Goal: Task Accomplishment & Management: Use online tool/utility

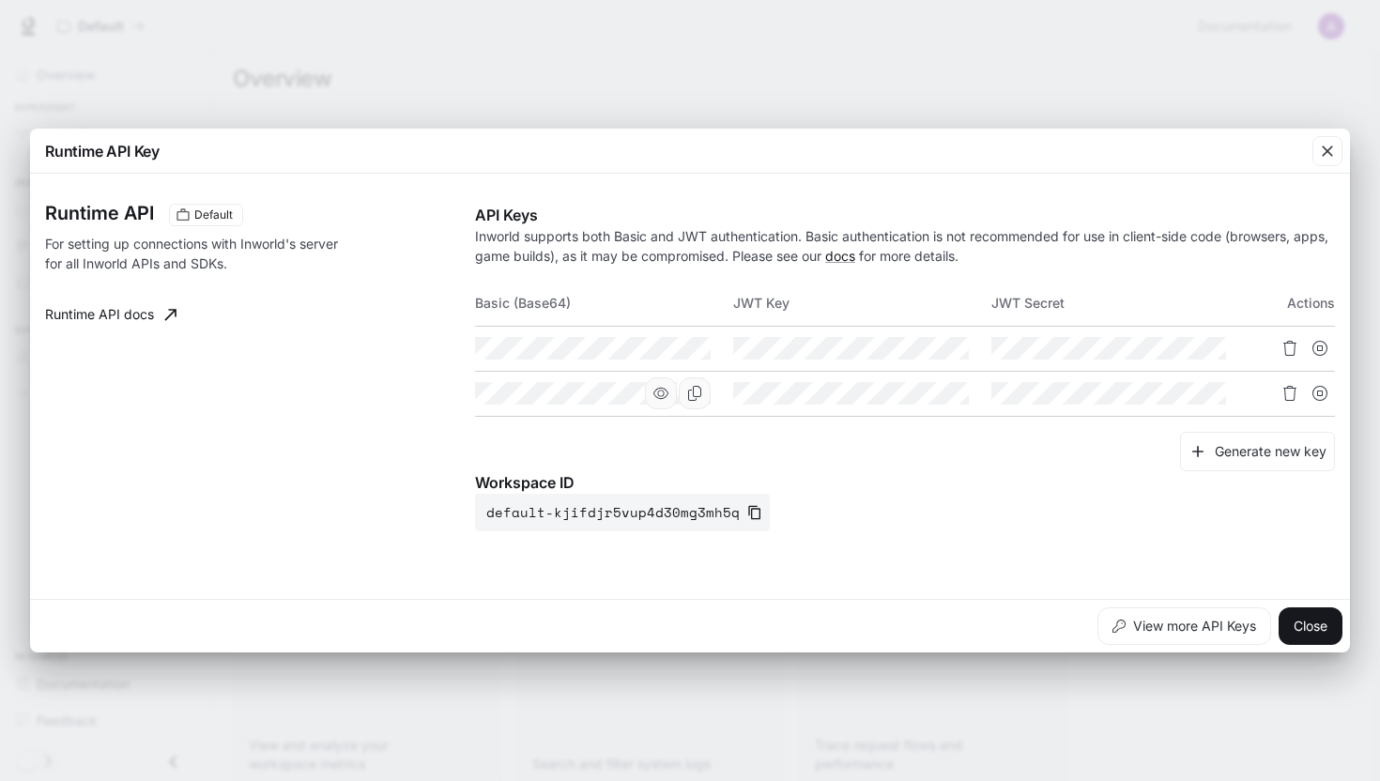
click at [667, 393] on icon "button" at bounding box center [661, 393] width 15 height 15
click at [700, 393] on icon "Copy Basic (Base64)" at bounding box center [694, 393] width 15 height 15
click at [691, 393] on icon "Copy Basic (Base64)" at bounding box center [694, 393] width 15 height 15
click at [1316, 627] on button "Close" at bounding box center [1311, 627] width 64 height 38
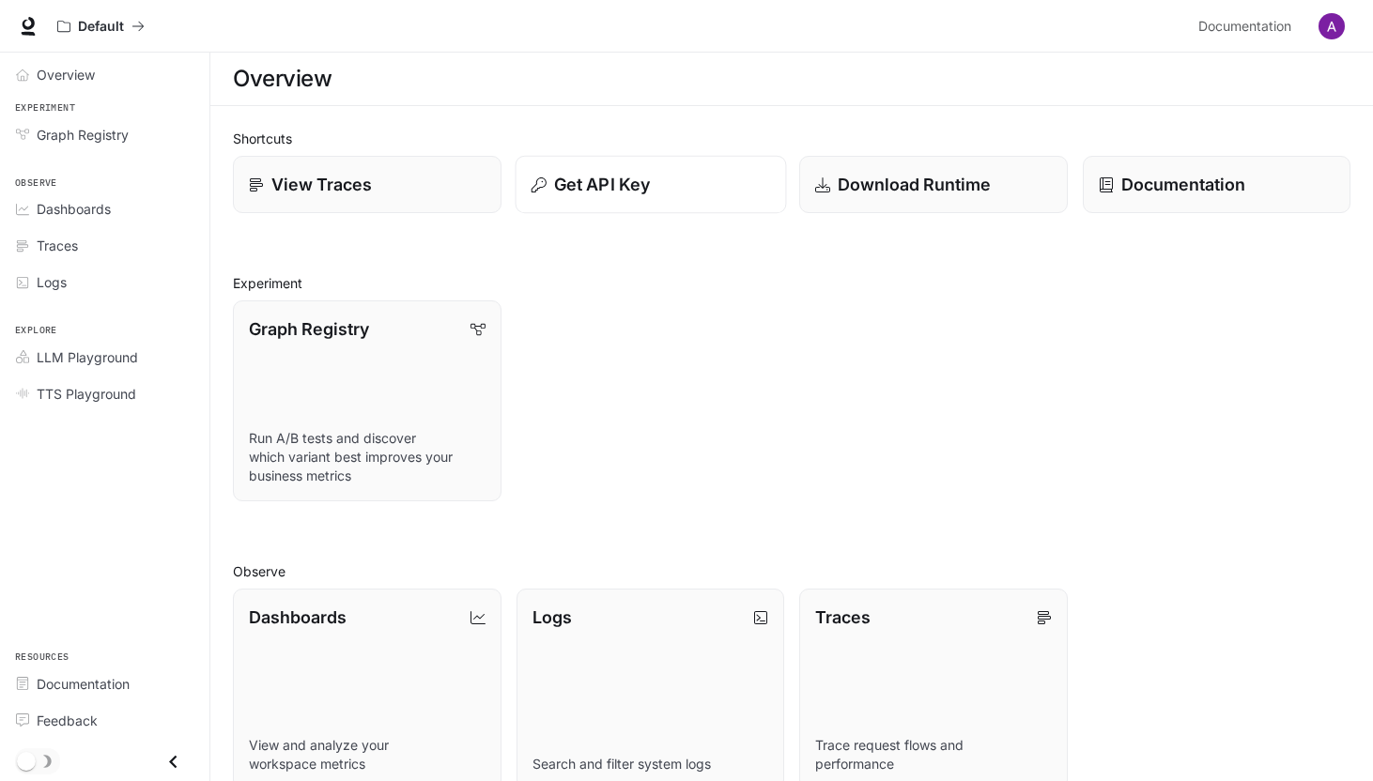
click at [672, 172] on div "Get API Key" at bounding box center [650, 184] width 239 height 25
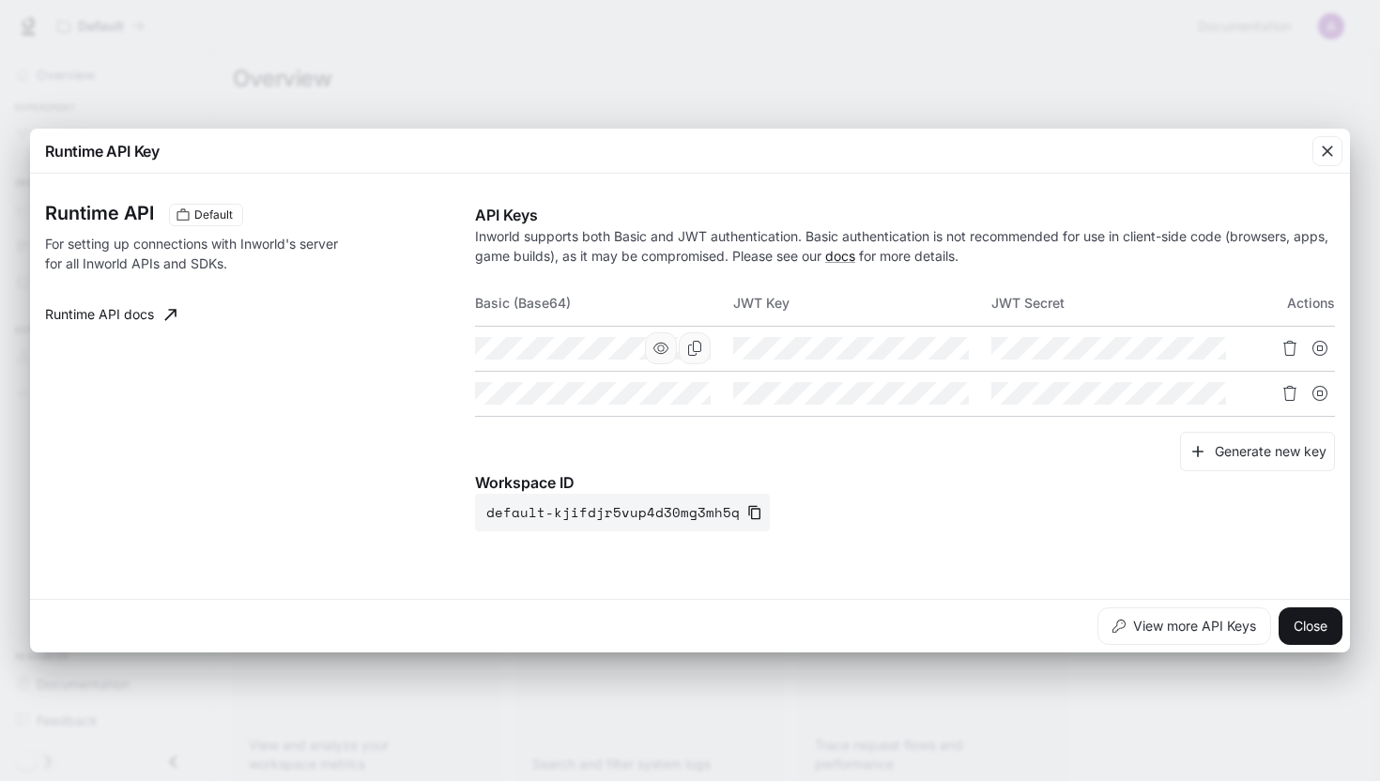
click at [663, 348] on icon "button" at bounding box center [661, 348] width 15 height 11
click at [670, 390] on button "button" at bounding box center [661, 394] width 32 height 32
click at [915, 348] on icon "button" at bounding box center [919, 348] width 15 height 15
click at [931, 391] on button "button" at bounding box center [919, 394] width 32 height 32
click at [686, 455] on div "Generate new key" at bounding box center [905, 452] width 860 height 40
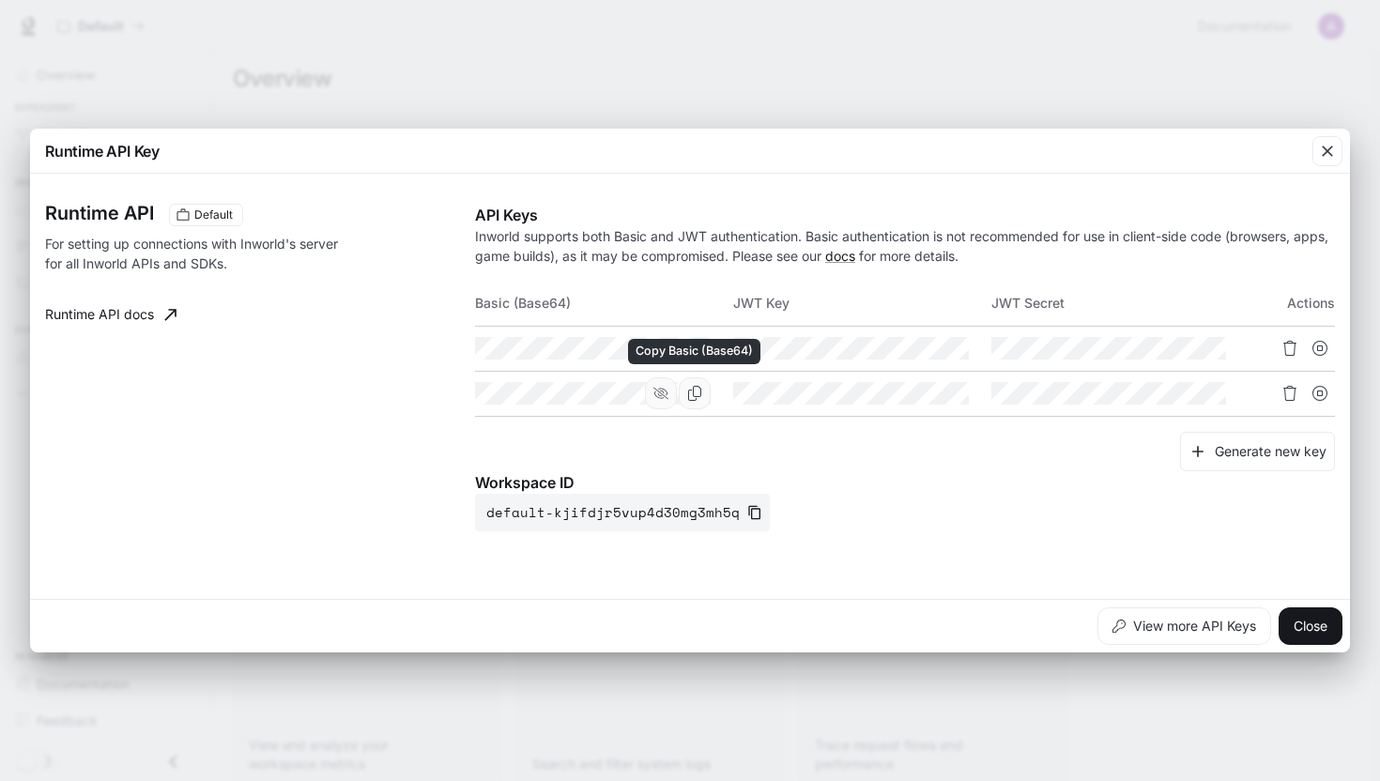
click at [703, 393] on button "Copy Basic (Base64)" at bounding box center [695, 394] width 32 height 32
click at [690, 393] on icon "Copy Basic (Base64)" at bounding box center [694, 393] width 15 height 15
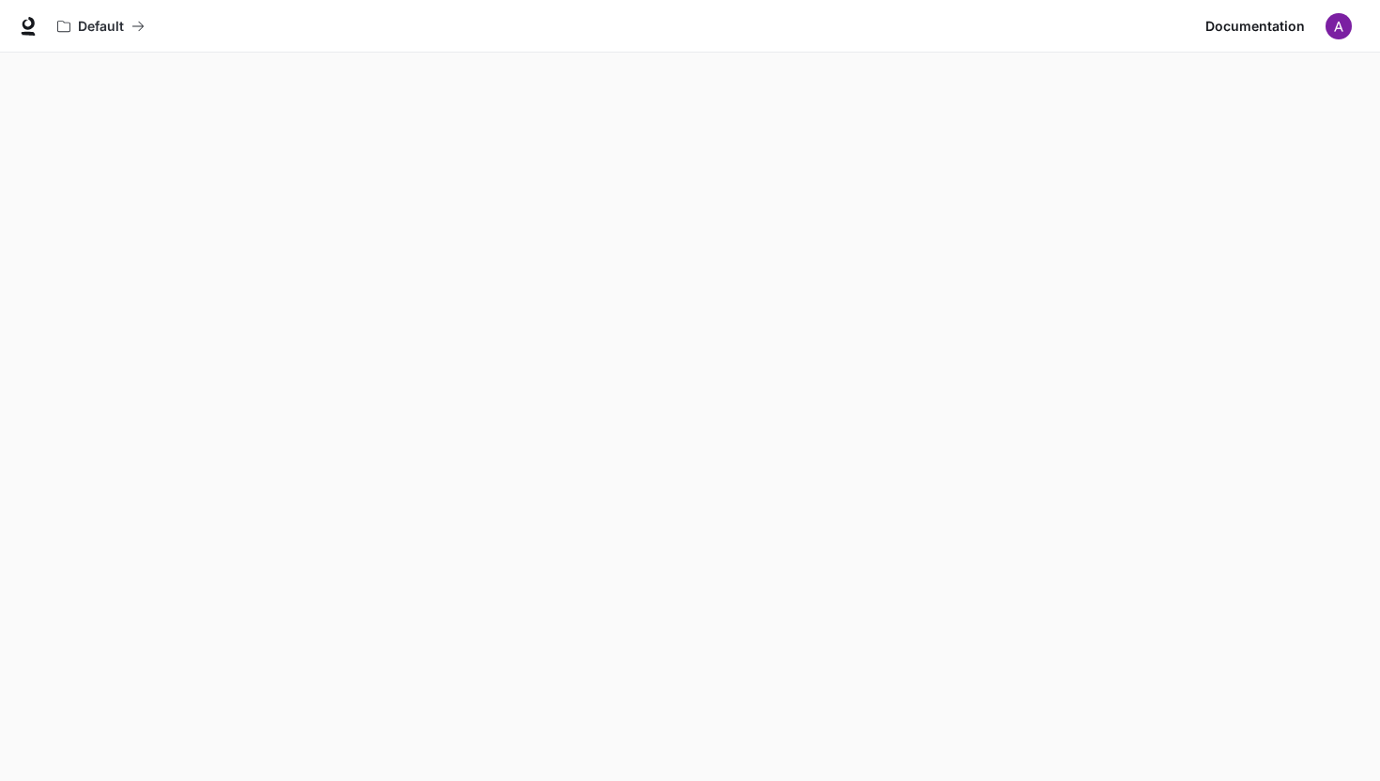
click at [997, 39] on div "Default" at bounding box center [623, 27] width 1149 height 38
